Goal: Communication & Community: Participate in discussion

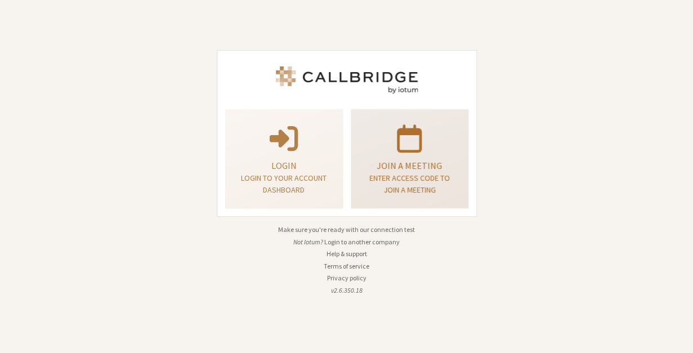
click at [416, 169] on p "Join a meeting" at bounding box center [409, 166] width 89 height 14
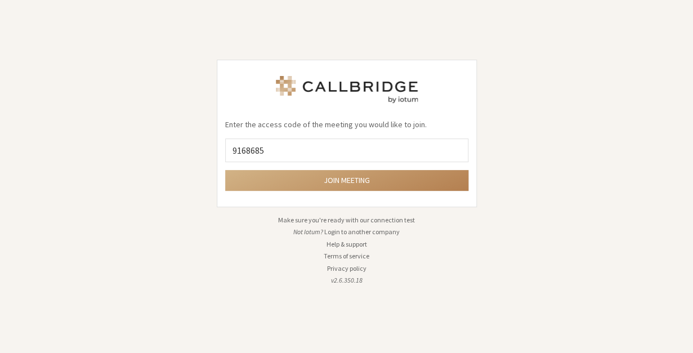
type input "9168685"
click at [225, 170] on button "Join meeting" at bounding box center [346, 180] width 243 height 21
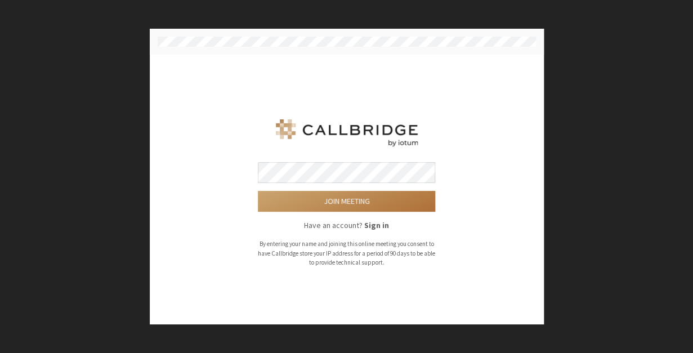
click at [411, 197] on button "Join meeting" at bounding box center [346, 201] width 177 height 21
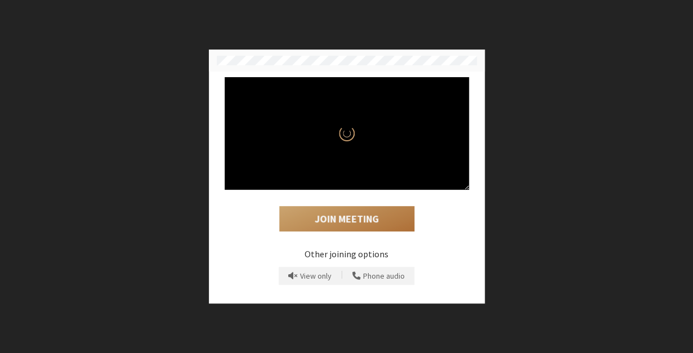
click at [392, 223] on button "Join Meeting" at bounding box center [346, 219] width 135 height 26
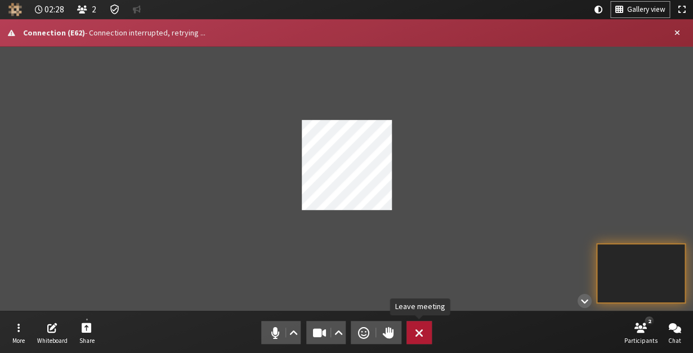
click at [415, 329] on span "Leave meeting" at bounding box center [419, 333] width 8 height 16
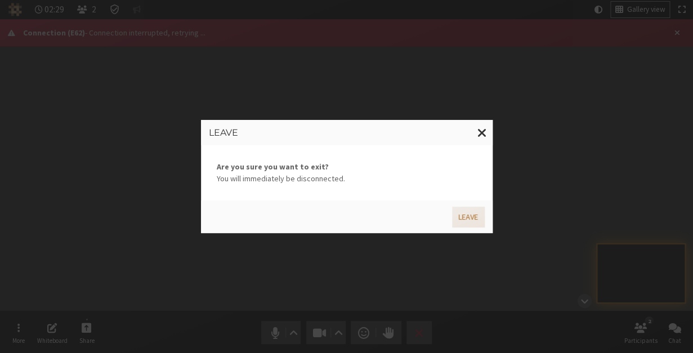
click at [456, 221] on button "Leave" at bounding box center [468, 216] width 32 height 21
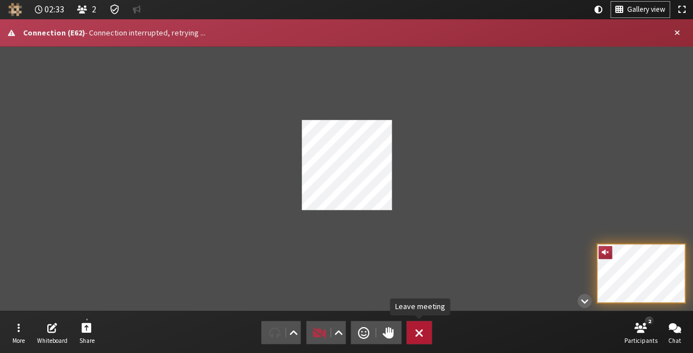
click at [423, 337] on span "Leave meeting" at bounding box center [419, 333] width 8 height 16
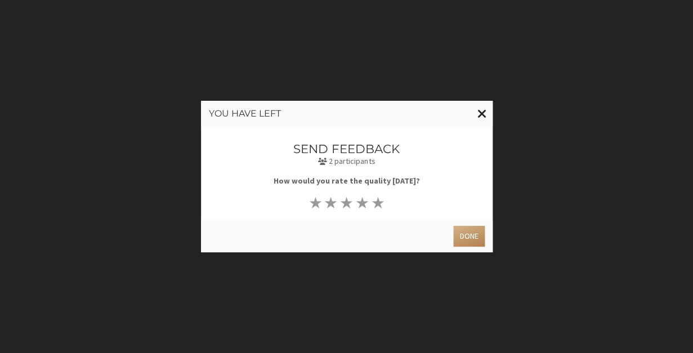
click at [487, 115] on button "Close modal" at bounding box center [481, 114] width 22 height 26
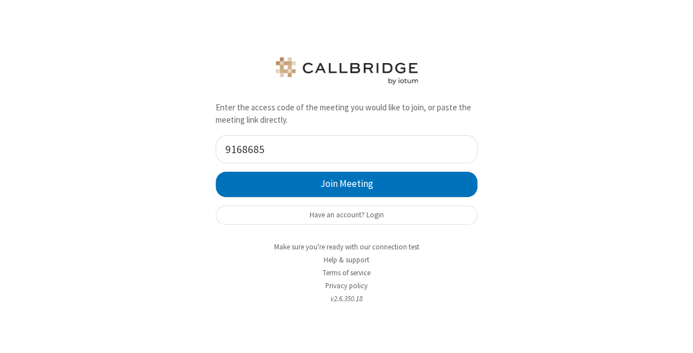
type input "9168685"
click at [215, 172] on button "Join Meeting" at bounding box center [346, 184] width 262 height 25
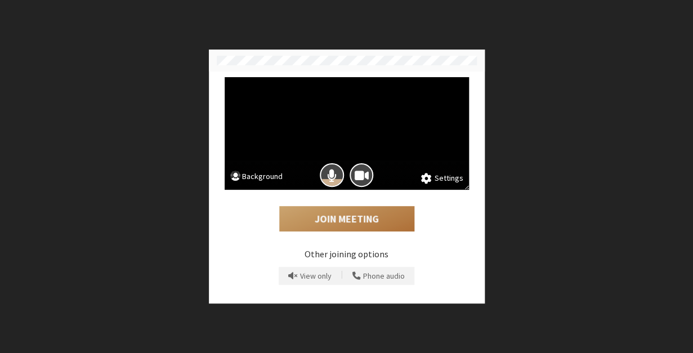
click at [357, 223] on button "Join Meeting" at bounding box center [346, 219] width 135 height 26
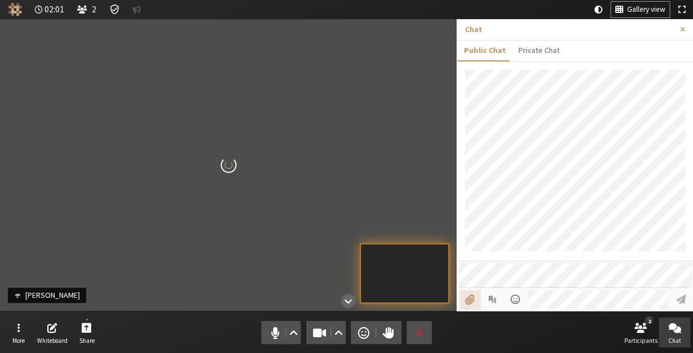
click at [477, 299] on input "File picker" at bounding box center [469, 299] width 21 height 19
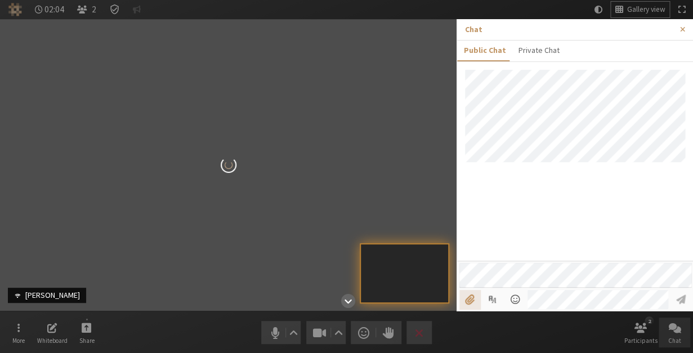
type input "C:\fakepath\event_log_20250730_1812_17_4.log"
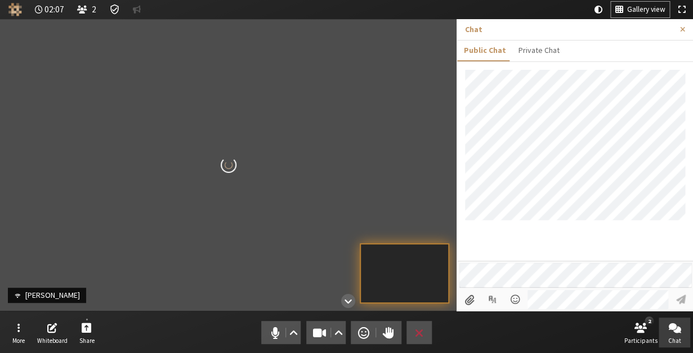
click at [231, 212] on div "Participant" at bounding box center [228, 164] width 456 height 291
click at [158, 106] on div "Participant" at bounding box center [228, 164] width 456 height 291
click at [300, 213] on div "Participant" at bounding box center [228, 164] width 456 height 291
click at [682, 28] on span "Close sidebar" at bounding box center [682, 29] width 5 height 8
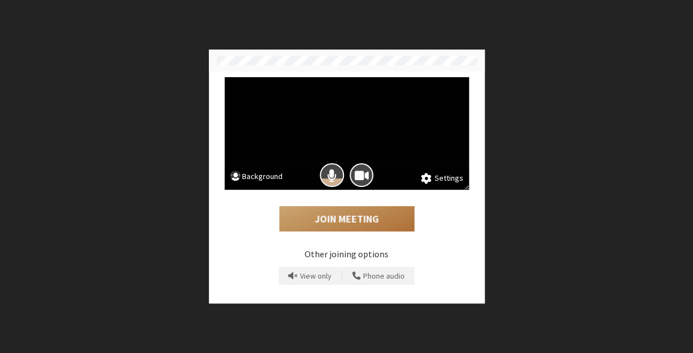
click at [357, 226] on button "Join Meeting" at bounding box center [346, 219] width 135 height 26
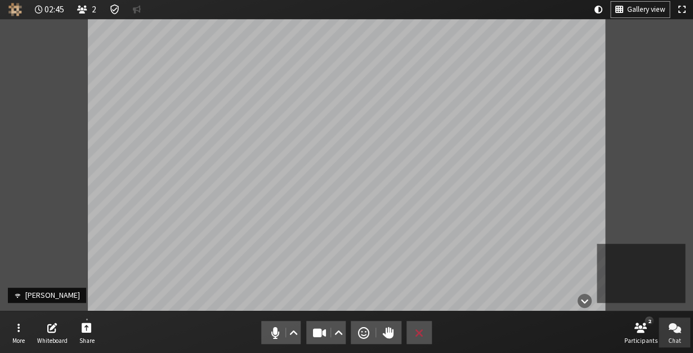
click at [671, 329] on span "Open chat" at bounding box center [674, 327] width 12 height 13
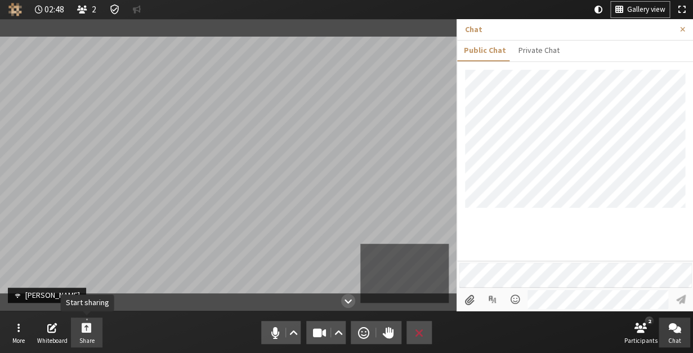
click at [82, 342] on span "Share" at bounding box center [86, 340] width 15 height 7
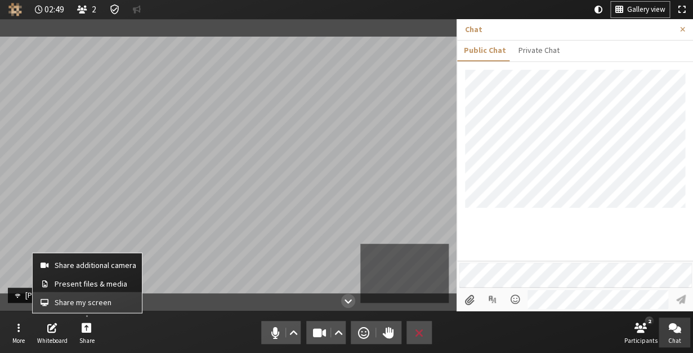
click at [89, 306] on span "Share my screen" at bounding box center [96, 302] width 82 height 8
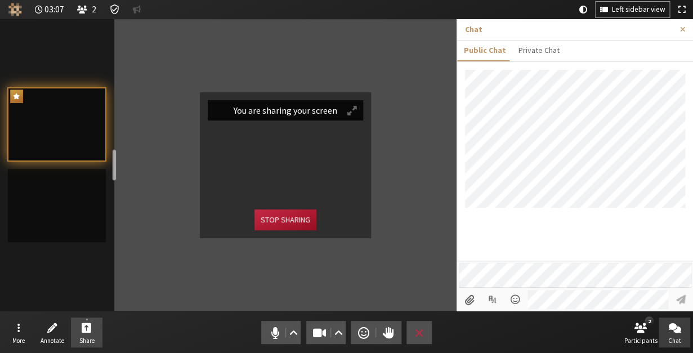
click at [285, 221] on button "Stop sharing" at bounding box center [285, 219] width 62 height 21
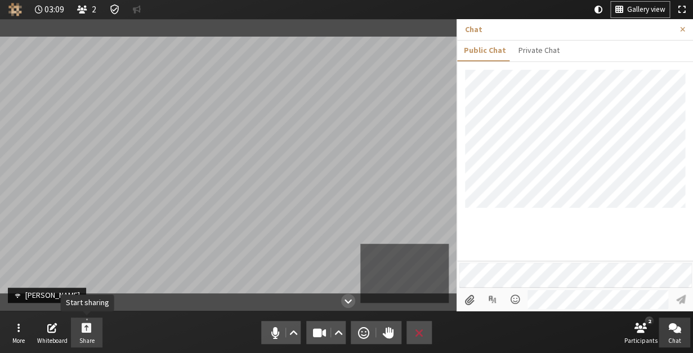
click at [101, 337] on button "Share" at bounding box center [87, 332] width 32 height 30
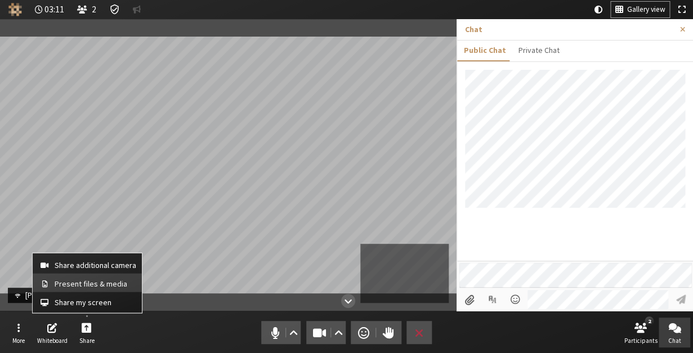
click at [94, 287] on span "Present files & media" at bounding box center [96, 283] width 82 height 8
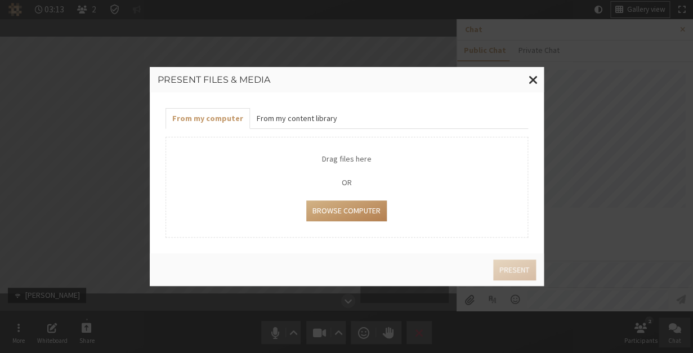
click at [293, 129] on button "From my content library" at bounding box center [297, 118] width 94 height 21
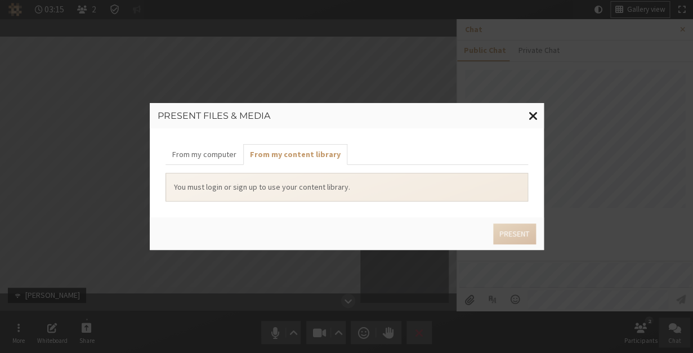
click at [527, 120] on button "Close modal" at bounding box center [533, 116] width 22 height 26
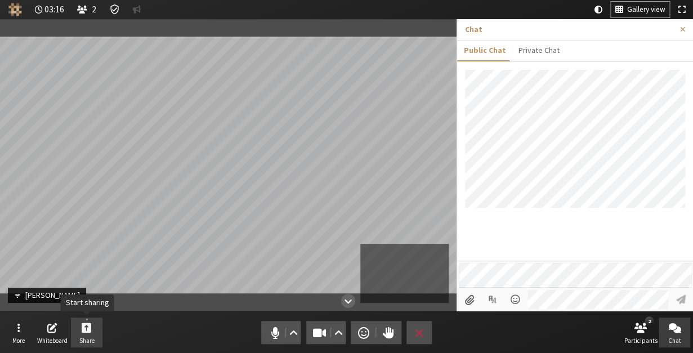
click at [92, 326] on button "Share" at bounding box center [87, 332] width 32 height 30
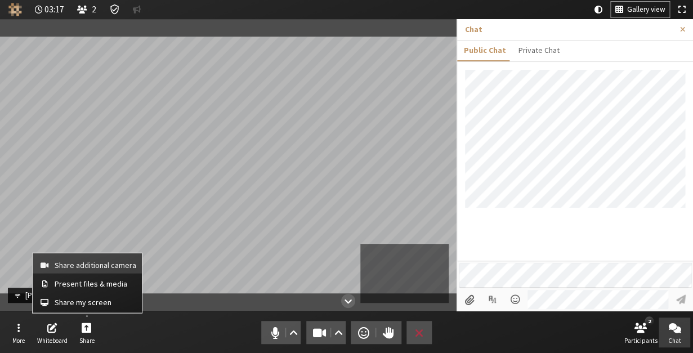
click at [93, 266] on span "Share additional camera" at bounding box center [96, 265] width 82 height 8
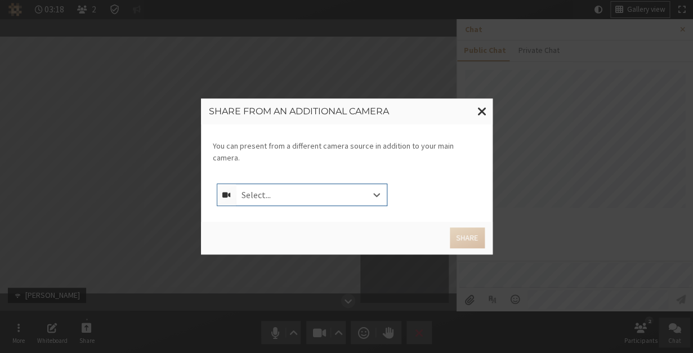
click at [313, 184] on div "Select..." at bounding box center [311, 194] width 151 height 21
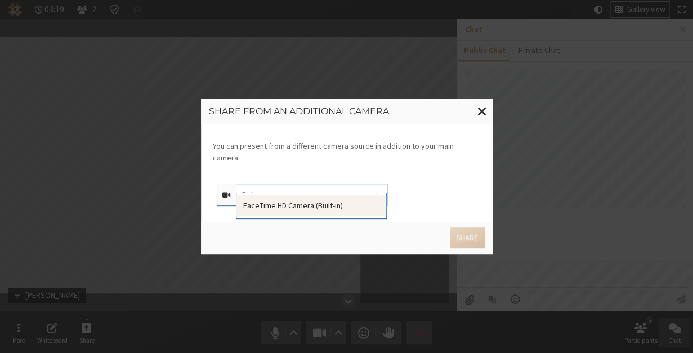
click at [313, 200] on div "FaceTime HD Camera (Built-in)" at bounding box center [311, 205] width 150 height 21
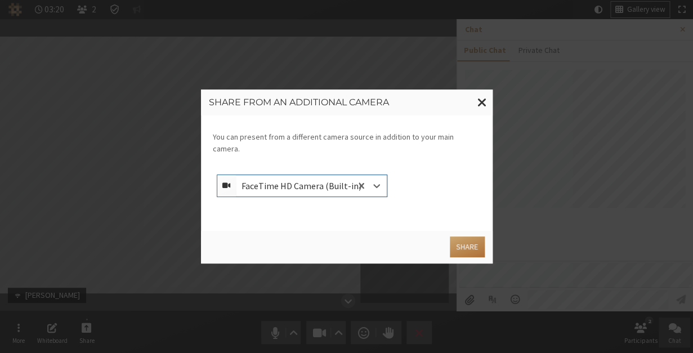
click at [462, 244] on button "Share" at bounding box center [467, 246] width 34 height 21
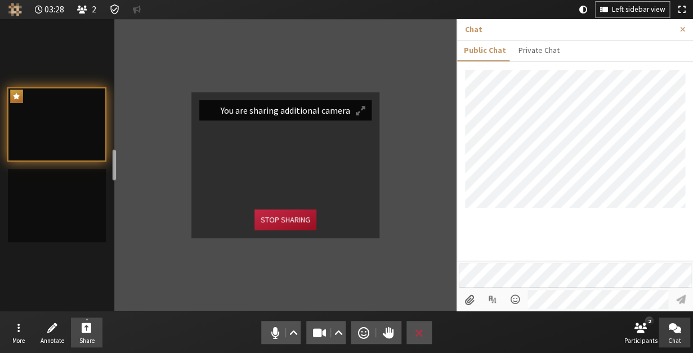
click at [290, 223] on button "Stop sharing" at bounding box center [285, 219] width 62 height 21
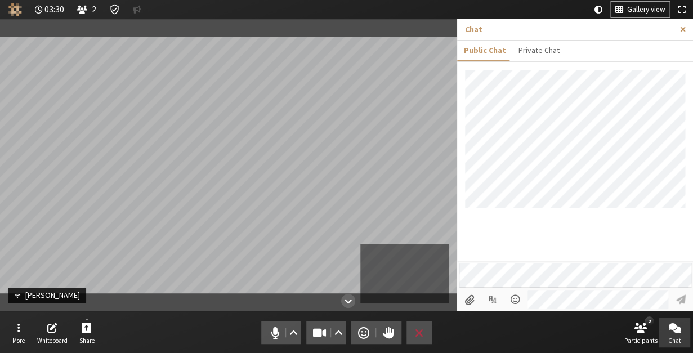
click at [684, 26] on span "Close sidebar" at bounding box center [682, 29] width 5 height 8
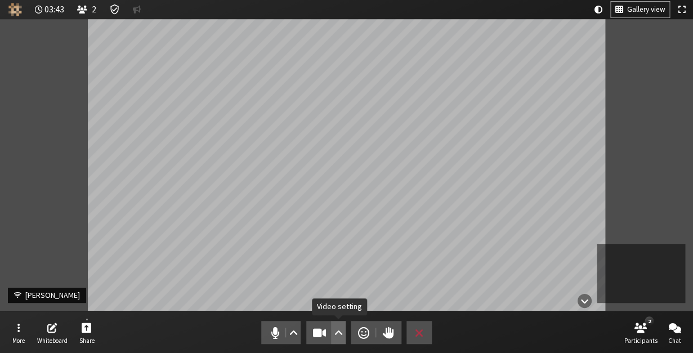
click at [341, 332] on span "Video setting" at bounding box center [338, 333] width 8 height 16
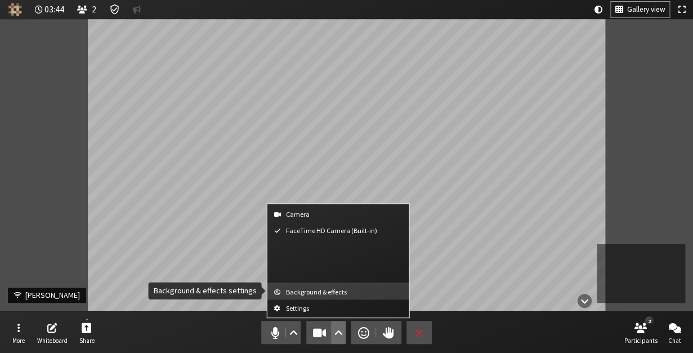
click at [333, 298] on button "Background & effects" at bounding box center [338, 291] width 142 height 16
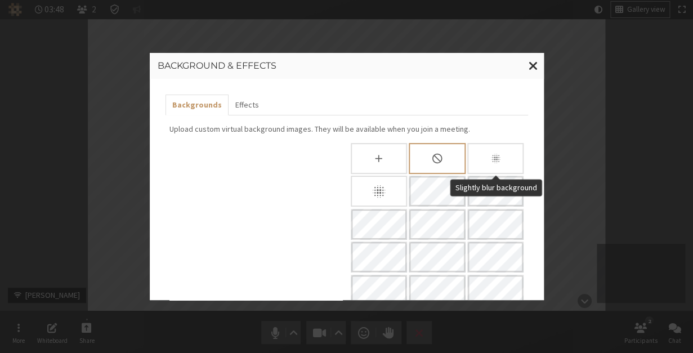
click at [482, 153] on div "Slightly blur background" at bounding box center [495, 158] width 56 height 31
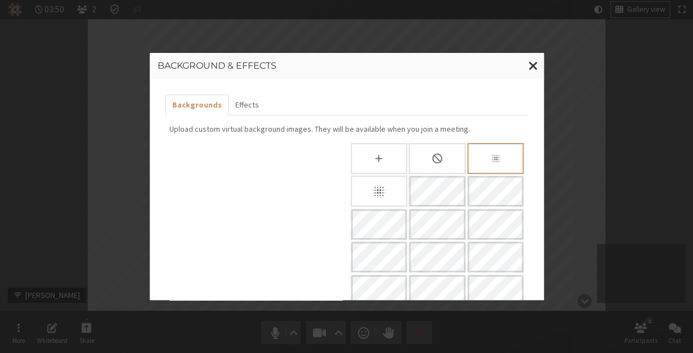
click at [376, 177] on div "Blur background" at bounding box center [379, 191] width 56 height 31
click at [434, 167] on div "None" at bounding box center [436, 158] width 56 height 31
click at [445, 172] on div "None" at bounding box center [436, 158] width 56 height 31
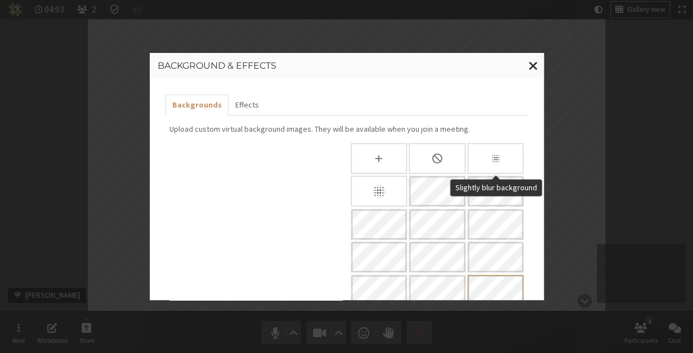
click at [502, 155] on div "Slightly blur background" at bounding box center [495, 158] width 56 height 31
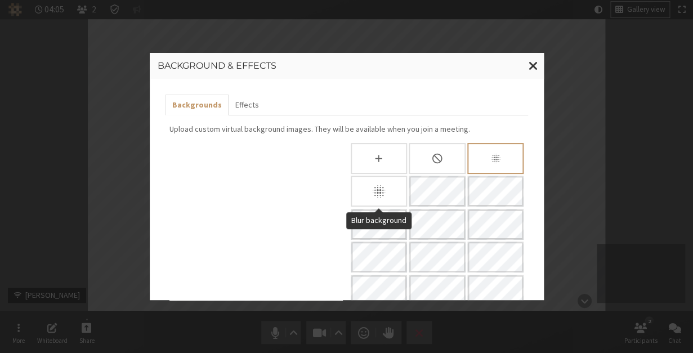
click at [392, 186] on div "Blur background" at bounding box center [379, 191] width 56 height 31
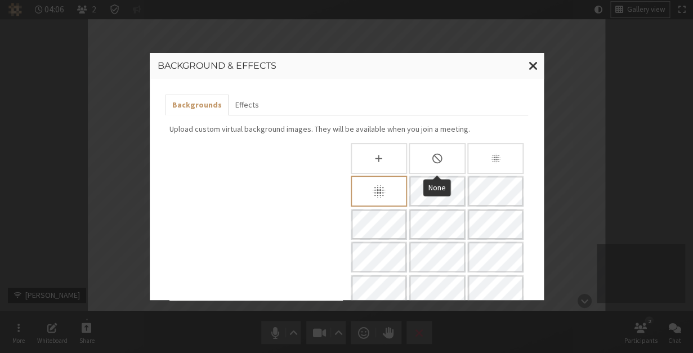
click at [446, 163] on div "None" at bounding box center [436, 158] width 56 height 31
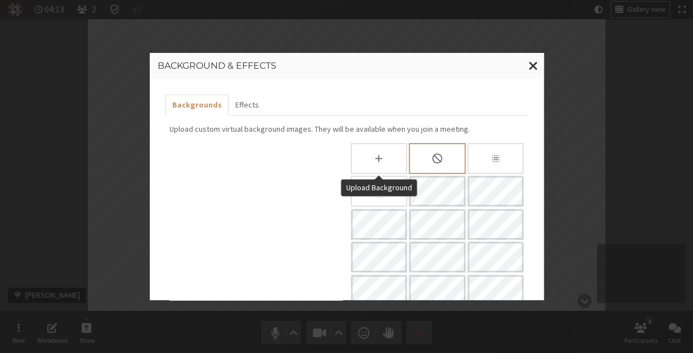
click at [372, 157] on div "Upload Background" at bounding box center [379, 158] width 54 height 29
type input "C:\fakepath\File (4).jpg"
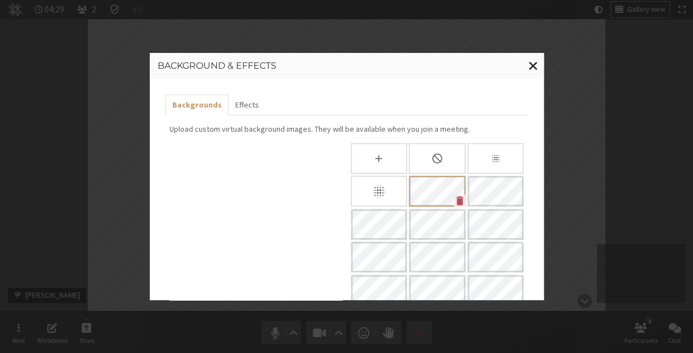
click at [455, 196] on icon "Custom Background" at bounding box center [459, 201] width 12 height 12
click at [432, 147] on div "None" at bounding box center [436, 158] width 56 height 31
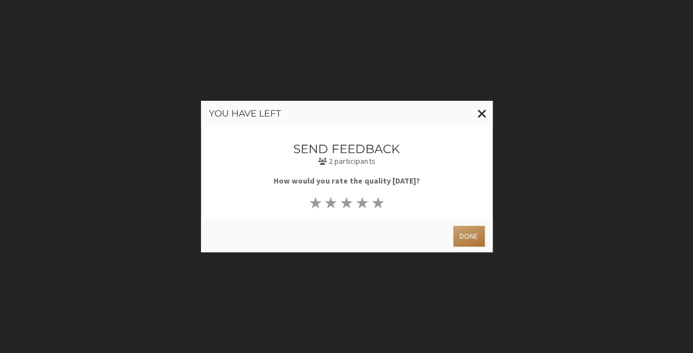
click at [470, 232] on button "Done" at bounding box center [468, 236] width 31 height 21
